Goal: Information Seeking & Learning: Find specific fact

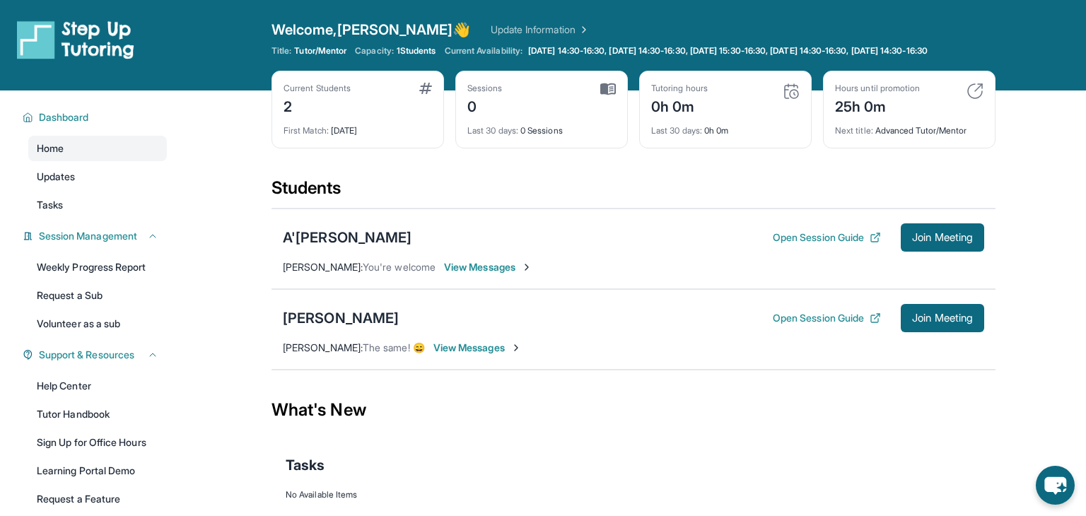
scroll to position [17, 0]
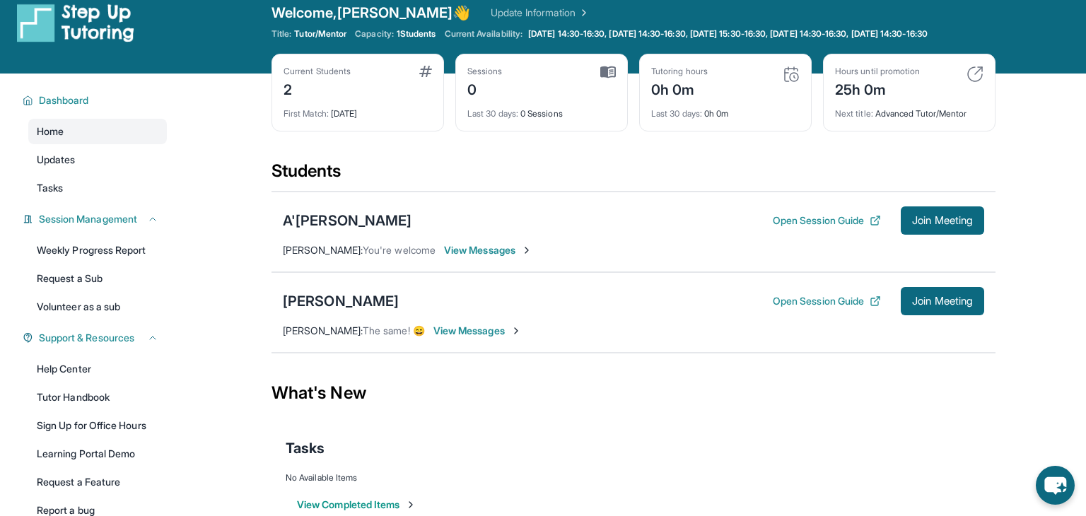
click at [319, 296] on div "[PERSON_NAME] Open Session Guide Join Meeting [PERSON_NAME] : The same! 😄 View …" at bounding box center [634, 312] width 724 height 81
click at [320, 310] on div "[PERSON_NAME]" at bounding box center [341, 301] width 116 height 20
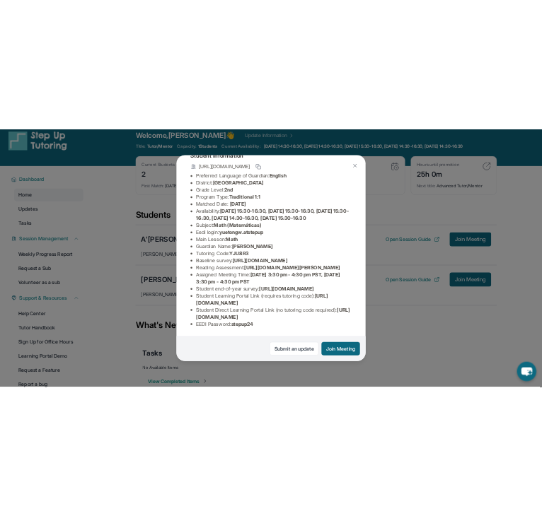
scroll to position [98, 0]
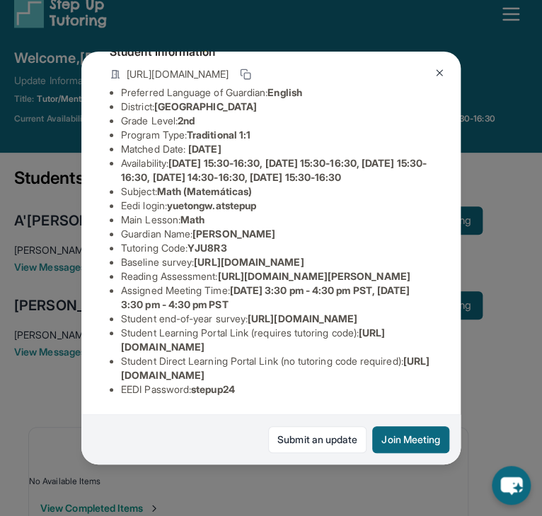
click at [436, 79] on button at bounding box center [439, 73] width 28 height 28
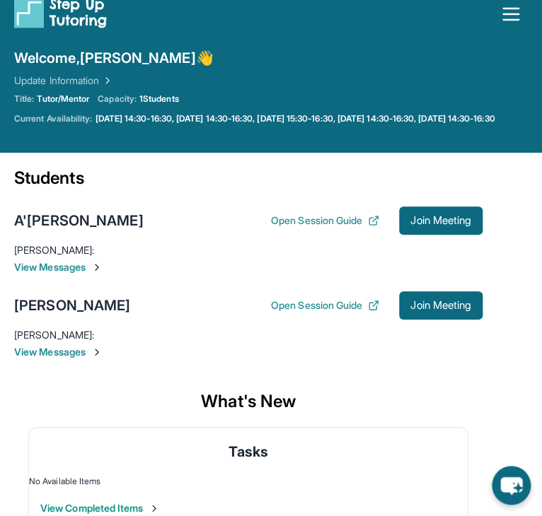
click at [43, 305] on div "[PERSON_NAME] Open Session Guide Join Meeting" at bounding box center [248, 305] width 468 height 28
click at [44, 310] on div "[PERSON_NAME]" at bounding box center [72, 306] width 116 height 20
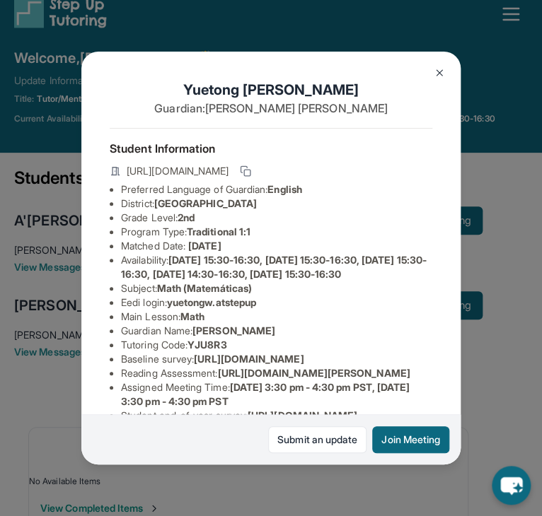
click at [435, 82] on button at bounding box center [439, 73] width 28 height 28
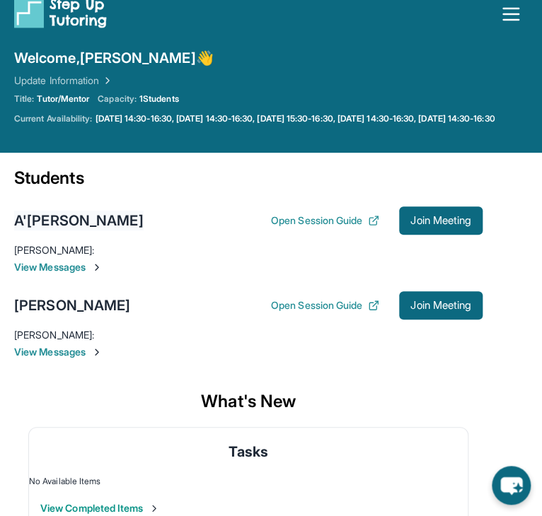
click at [71, 231] on div "A'[PERSON_NAME]" at bounding box center [78, 221] width 129 height 20
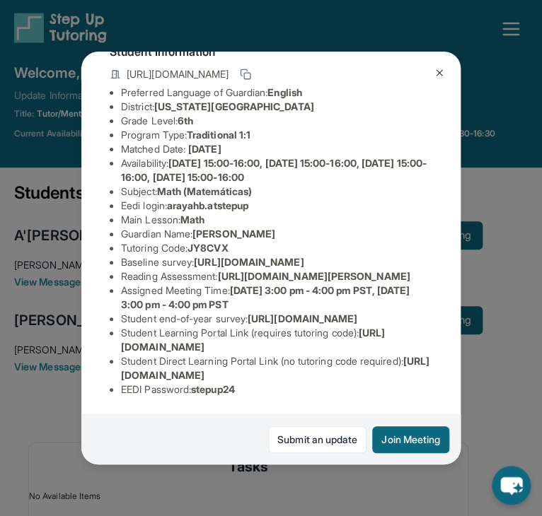
scroll to position [0, 0]
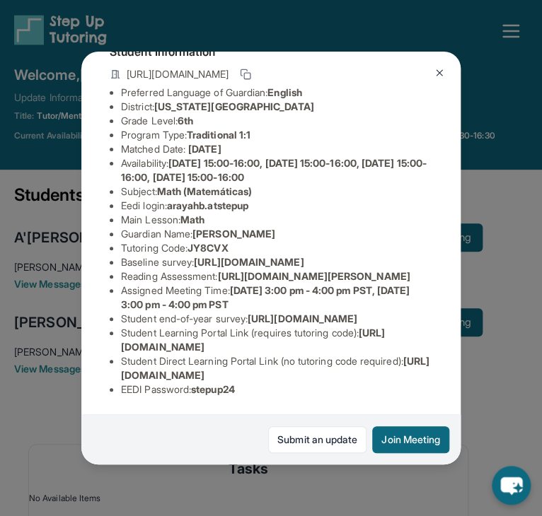
click at [441, 76] on img at bounding box center [439, 72] width 11 height 11
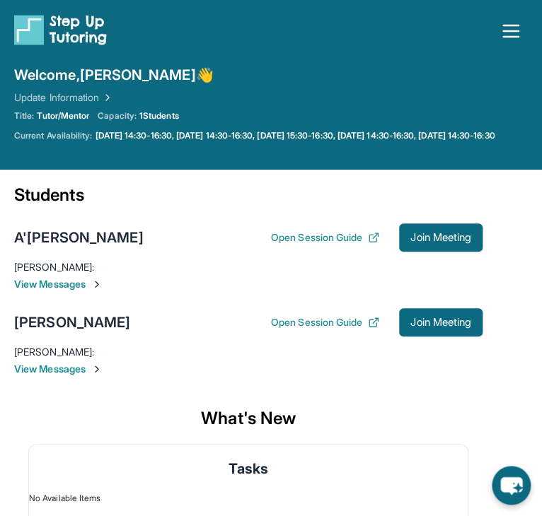
click at [511, 114] on div "Title: Tutor/Mentor Capacity: 1 Students Current Availability: [DATE] 14:30-16:…" at bounding box center [270, 125] width 513 height 31
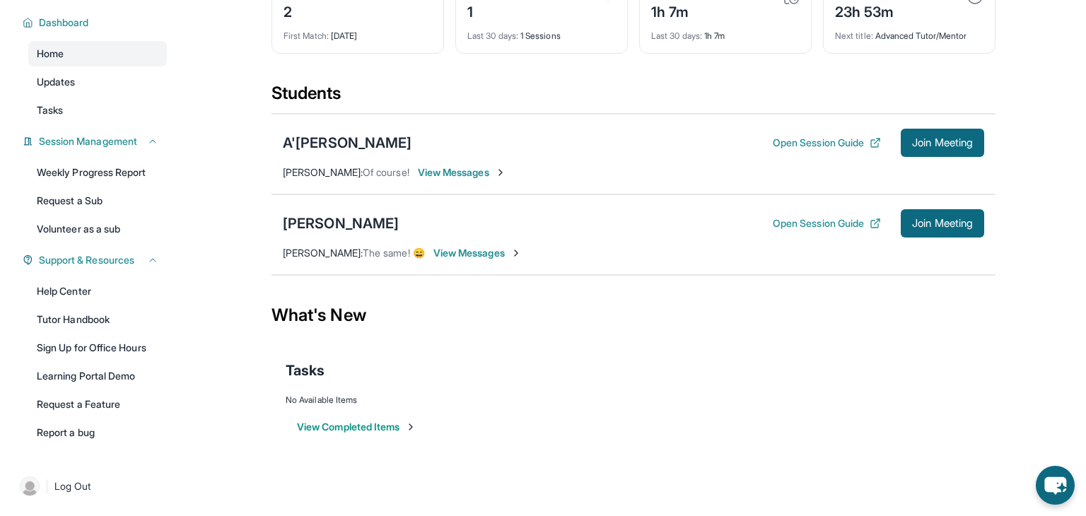
scroll to position [106, 0]
click at [326, 218] on div "[PERSON_NAME]" at bounding box center [341, 224] width 116 height 20
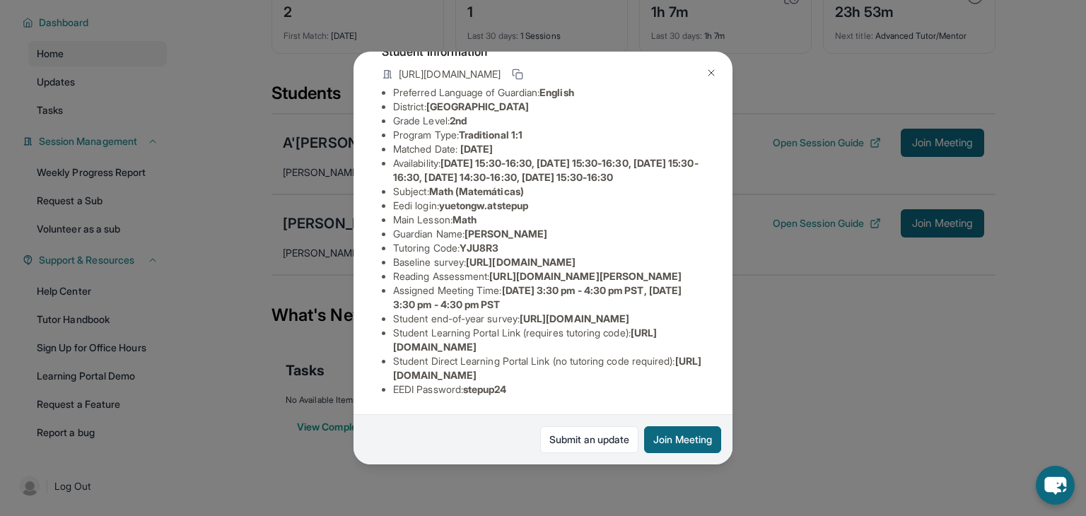
scroll to position [214, 0]
click at [567, 435] on link "Submit an update" at bounding box center [589, 439] width 98 height 27
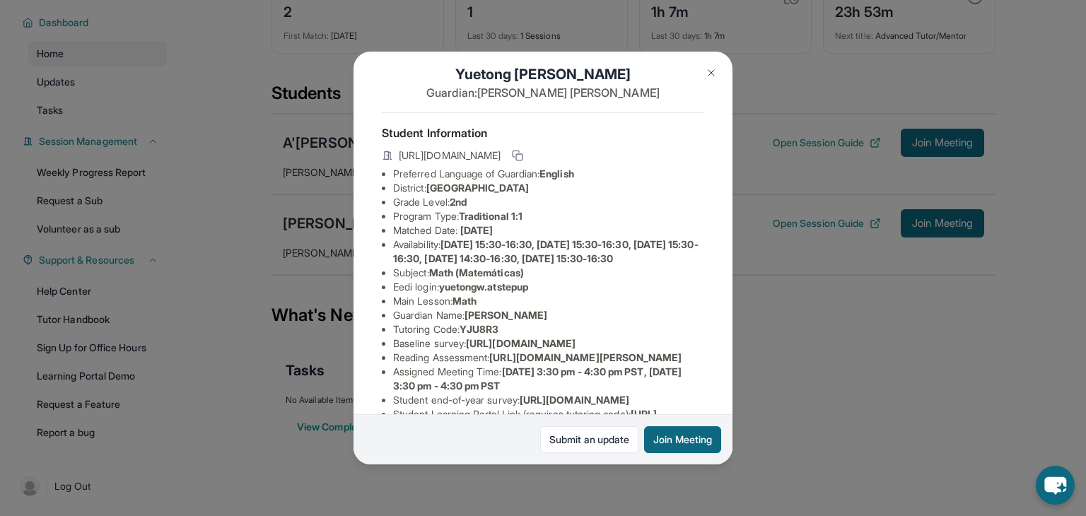
scroll to position [16, 3]
click at [706, 77] on img at bounding box center [711, 72] width 11 height 11
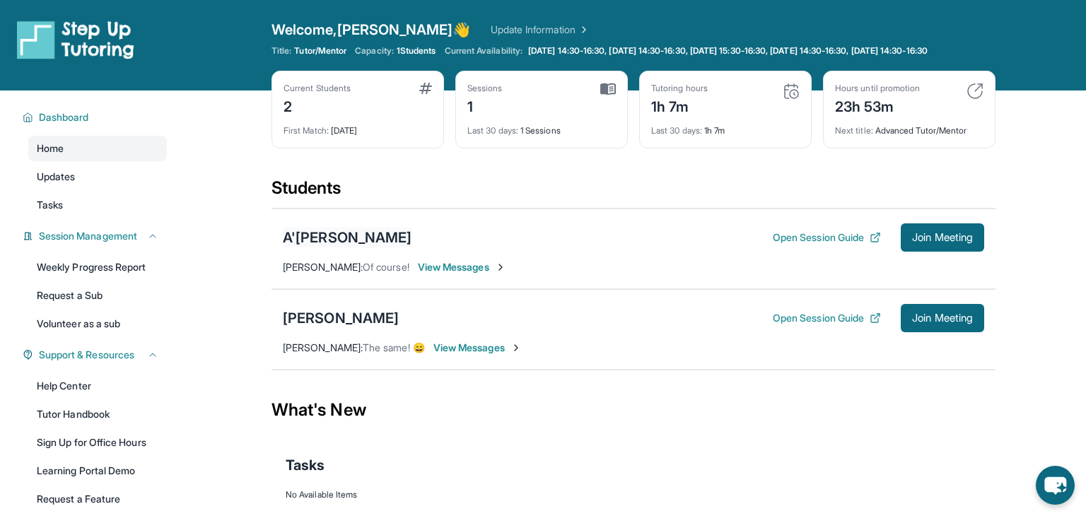
click at [376, 248] on div "A'[PERSON_NAME]" at bounding box center [347, 238] width 129 height 20
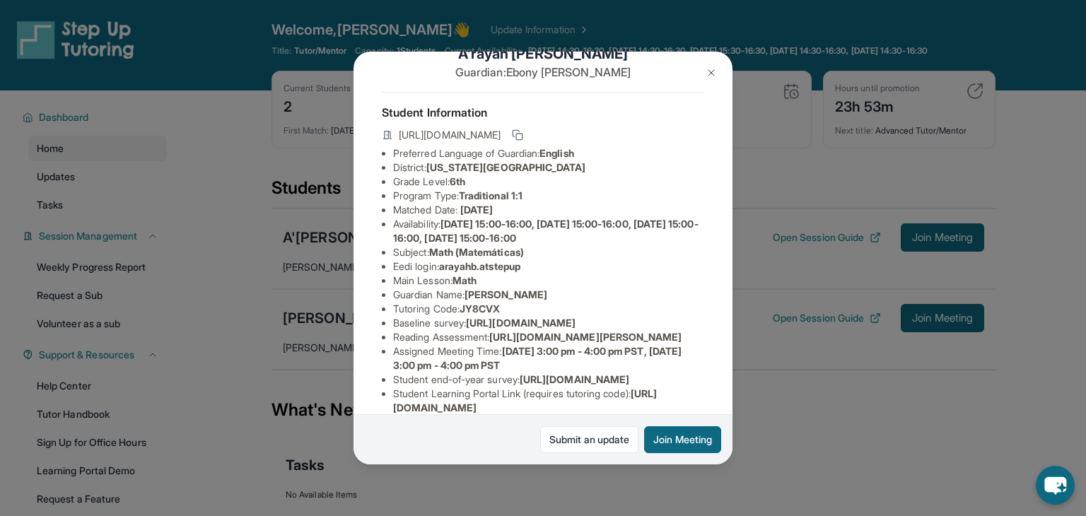
scroll to position [58, 0]
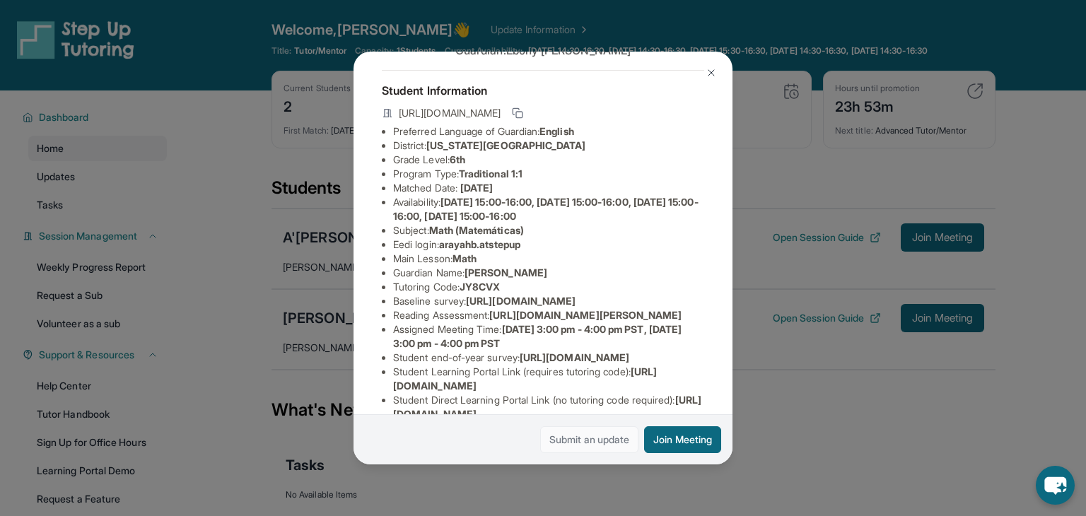
click at [558, 448] on link "Submit an update" at bounding box center [589, 439] width 98 height 27
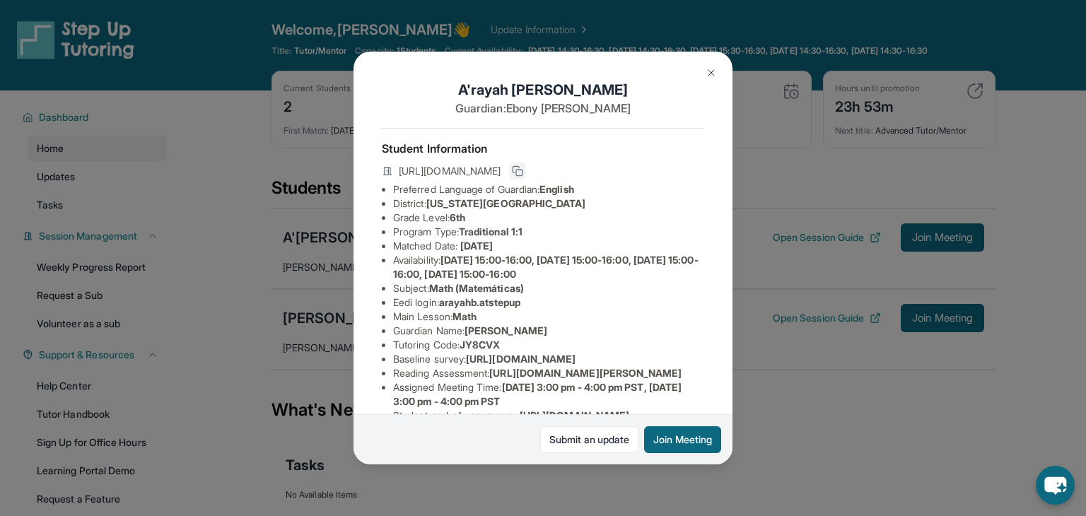
click at [523, 172] on icon at bounding box center [517, 171] width 11 height 11
click at [710, 74] on img at bounding box center [711, 72] width 11 height 11
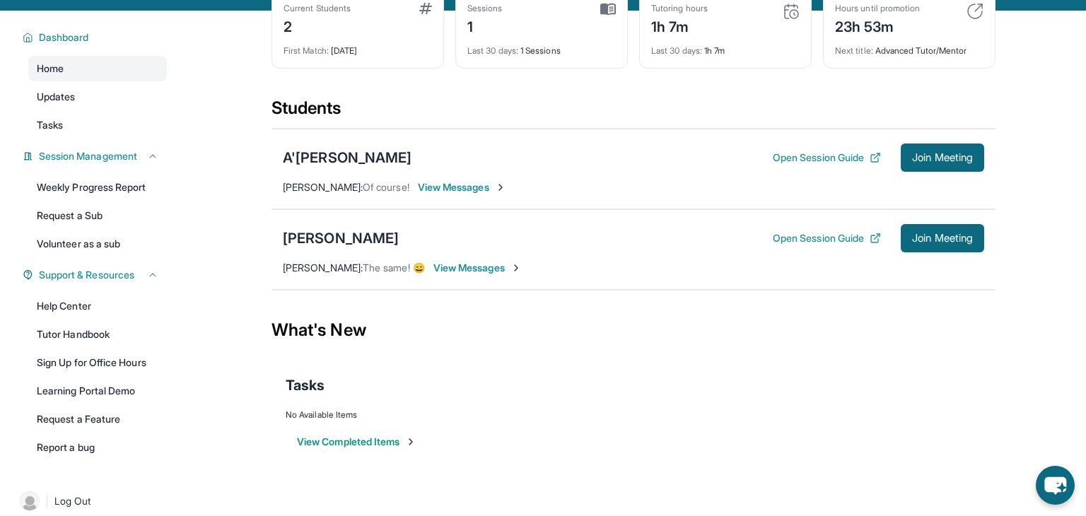
scroll to position [82, 0]
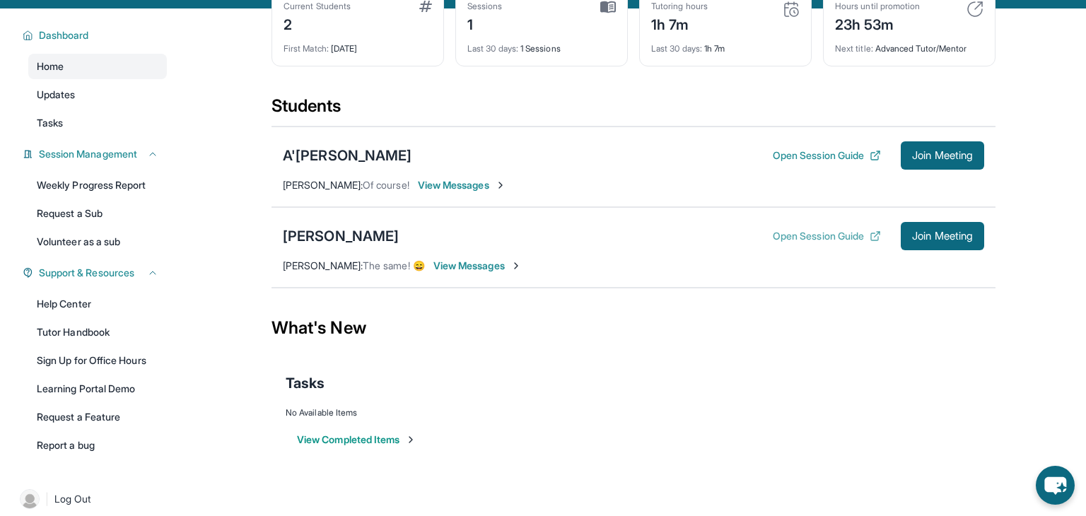
click at [802, 243] on button "Open Session Guide" at bounding box center [827, 236] width 108 height 14
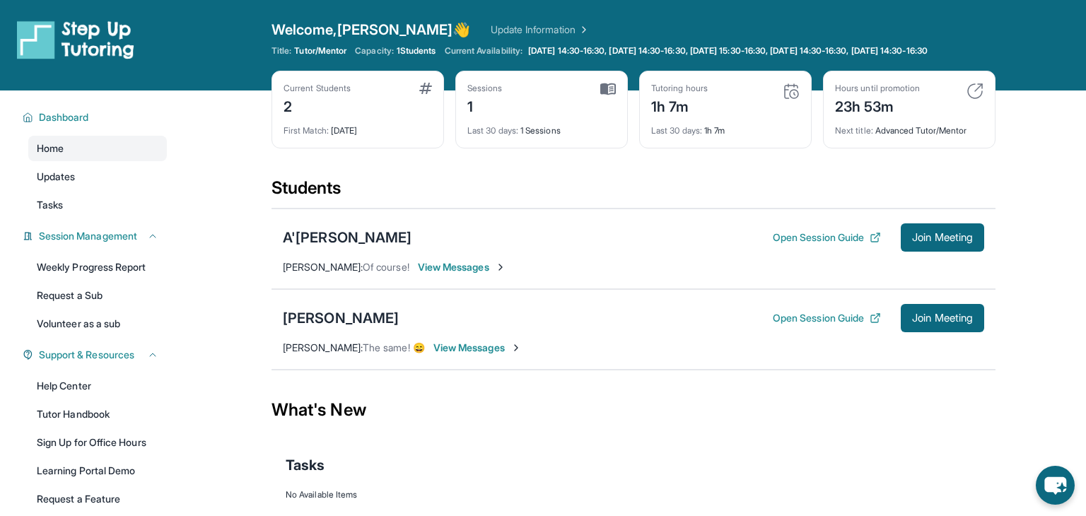
click at [607, 89] on div "Sessions 1 Last 30 days : 1 Sessions" at bounding box center [541, 110] width 173 height 78
click at [349, 328] on div "[PERSON_NAME]" at bounding box center [341, 318] width 116 height 20
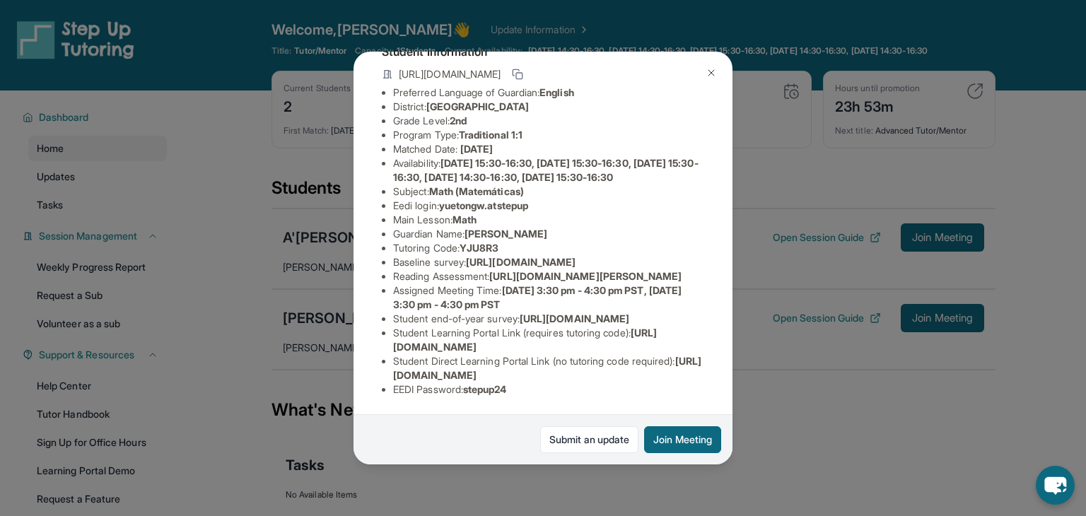
scroll to position [140, 0]
click at [406, 199] on li "Eedi login : yuetongw.atstepup" at bounding box center [548, 206] width 311 height 14
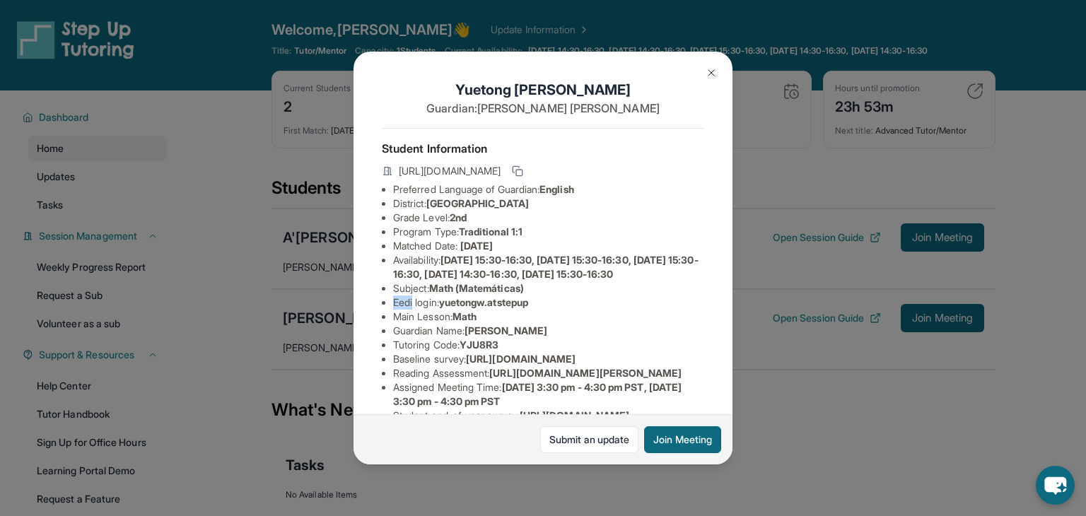
click at [720, 74] on button at bounding box center [711, 73] width 28 height 28
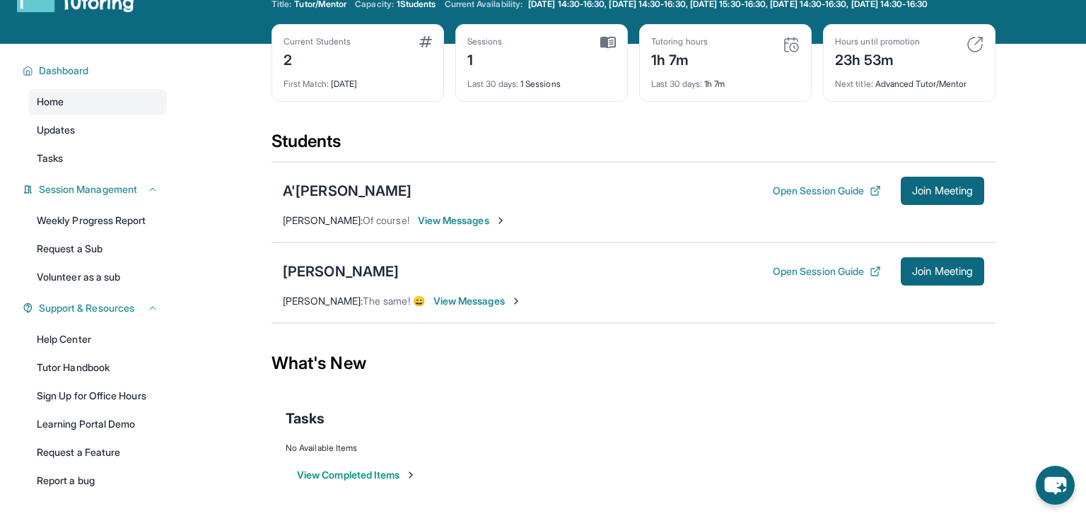
scroll to position [59, 0]
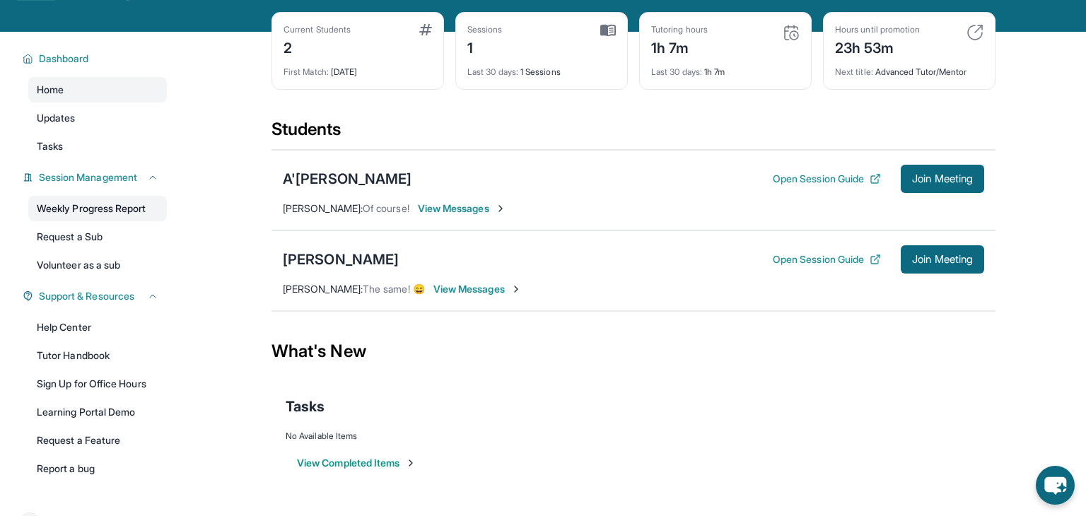
click at [140, 214] on link "Weekly Progress Report" at bounding box center [97, 208] width 139 height 25
